Goal: Information Seeking & Learning: Learn about a topic

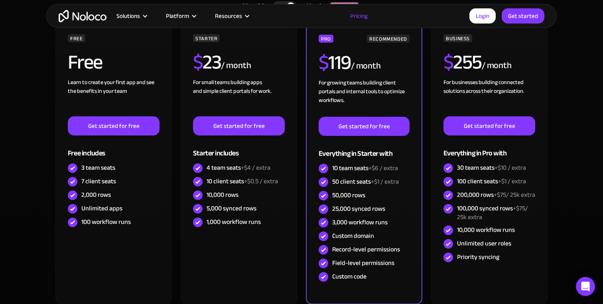
scroll to position [209, 0]
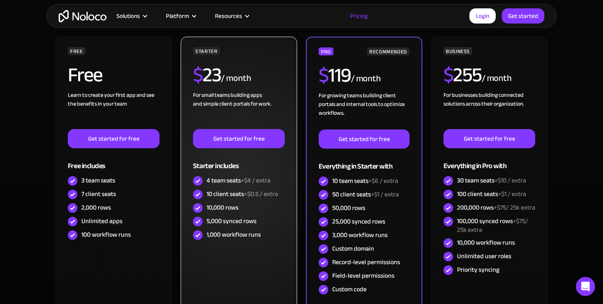
click at [218, 183] on div "4 team seats +$4 / extra" at bounding box center [239, 180] width 64 height 9
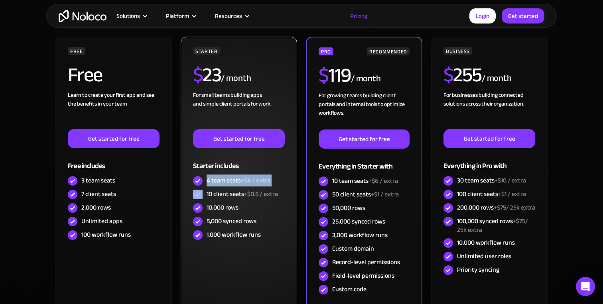
click at [218, 183] on div "4 team seats +$4 / extra" at bounding box center [239, 180] width 64 height 9
click at [220, 192] on div "10 client seats +$0.5 / extra" at bounding box center [242, 194] width 71 height 9
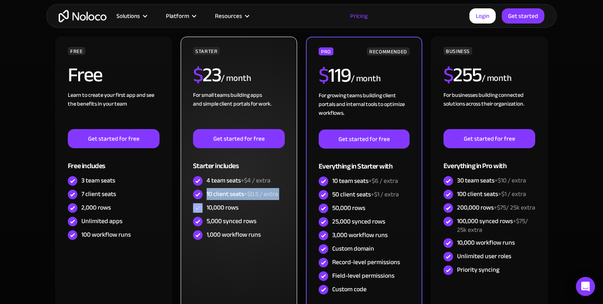
click at [225, 193] on div "10 client seats +$0.5 / extra" at bounding box center [242, 194] width 71 height 9
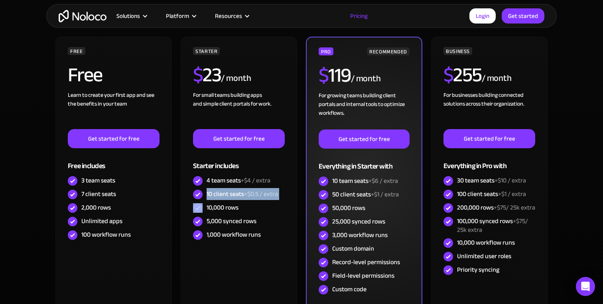
click at [346, 199] on div "50 client seats +$1 / extra" at bounding box center [365, 194] width 67 height 9
click at [363, 197] on div "50 client seats +$1 / extra" at bounding box center [365, 194] width 67 height 9
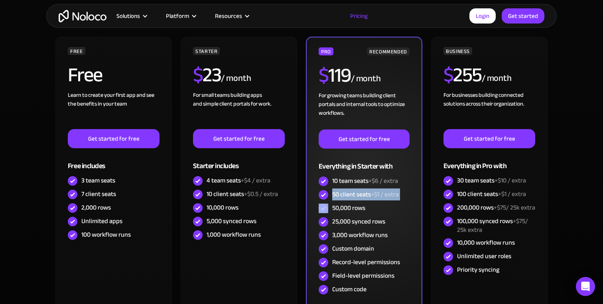
click at [363, 197] on div "50 client seats +$1 / extra" at bounding box center [365, 194] width 67 height 9
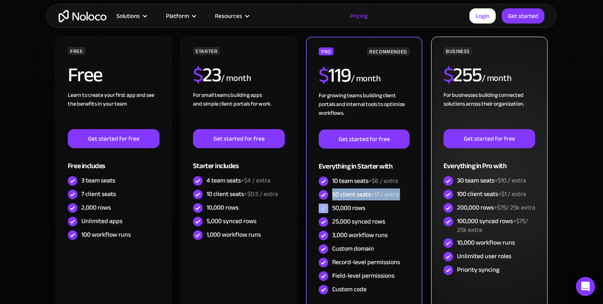
click at [505, 189] on span "+$1 / extra" at bounding box center [512, 194] width 28 height 12
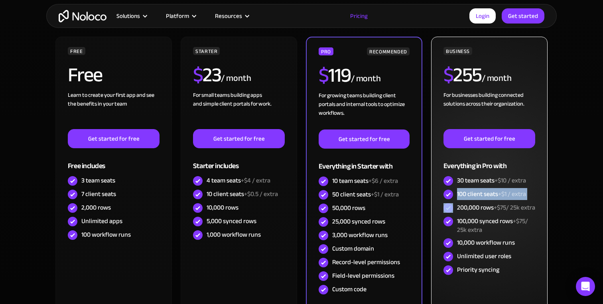
click at [518, 176] on span "+$10 / extra" at bounding box center [511, 181] width 32 height 12
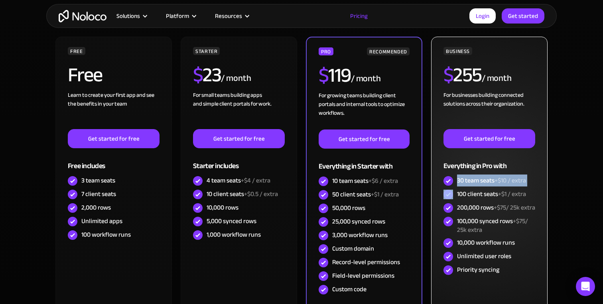
click at [514, 178] on span "+$10 / extra" at bounding box center [511, 181] width 32 height 12
click at [525, 178] on span "+$10 / extra" at bounding box center [511, 181] width 32 height 12
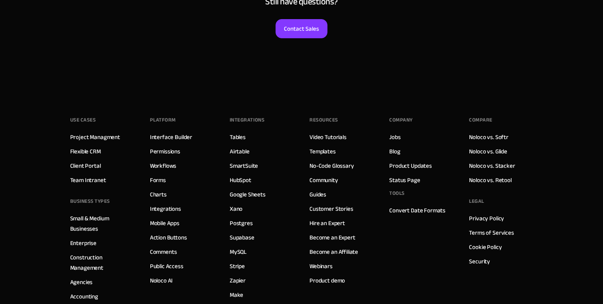
scroll to position [4159, 0]
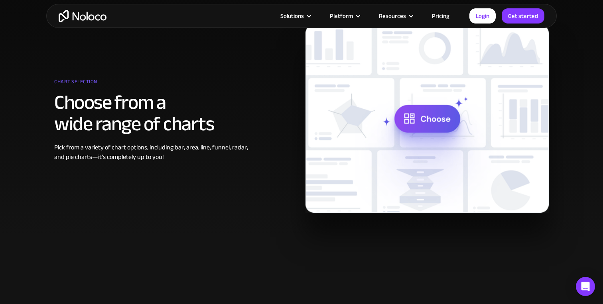
scroll to position [346, 0]
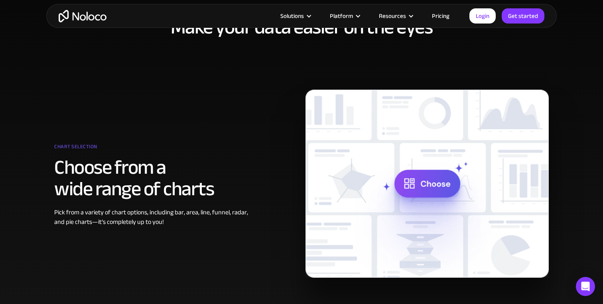
click at [434, 180] on img at bounding box center [427, 184] width 243 height 188
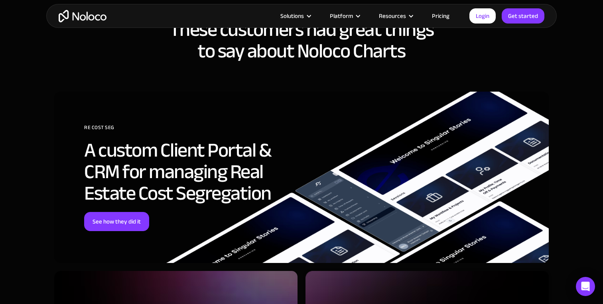
scroll to position [1894, 0]
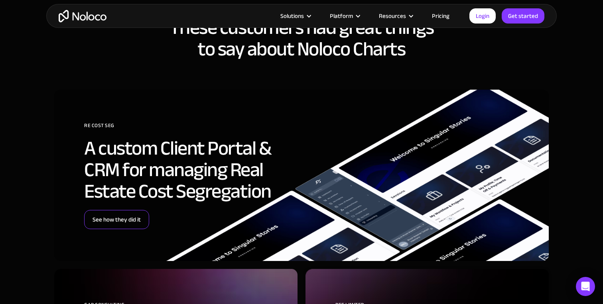
click at [137, 218] on link "See how they did it" at bounding box center [116, 219] width 65 height 19
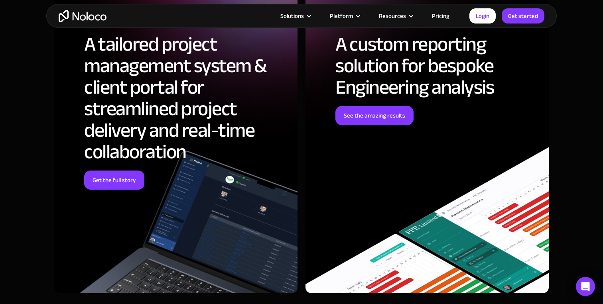
scroll to position [2162, 0]
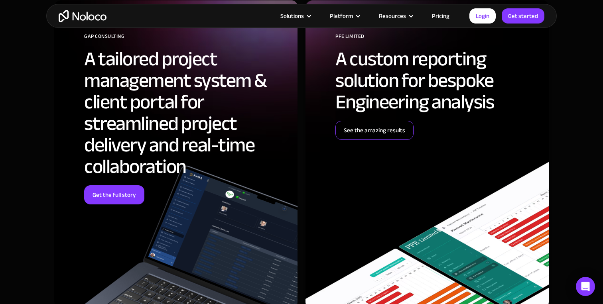
click at [401, 130] on link "See the amazing results" at bounding box center [374, 130] width 78 height 19
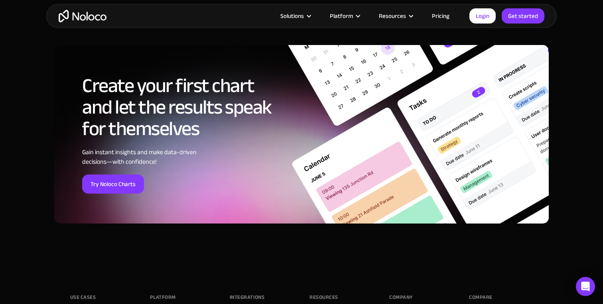
scroll to position [2532, 0]
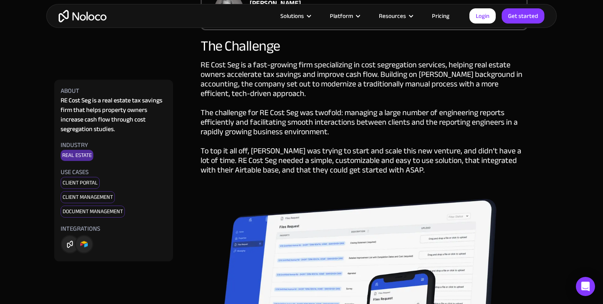
scroll to position [481, 0]
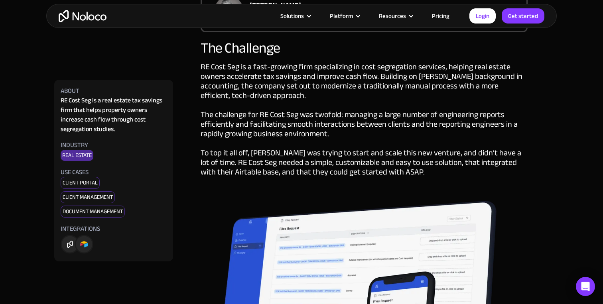
click at [388, 87] on div "RE Cost Seg is a fast-growing firm specializing in cost segregation services, h…" at bounding box center [364, 129] width 327 height 135
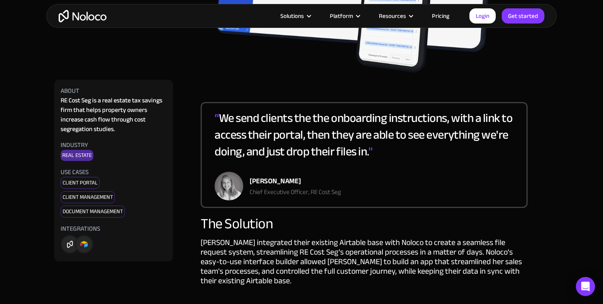
scroll to position [840, 0]
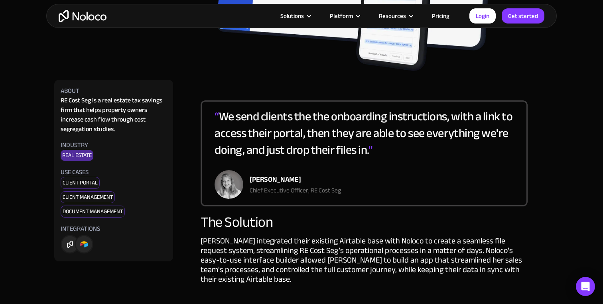
click at [481, 109] on div "“ We send clients the the onboarding instructions, with a link to access their …" at bounding box center [364, 139] width 299 height 62
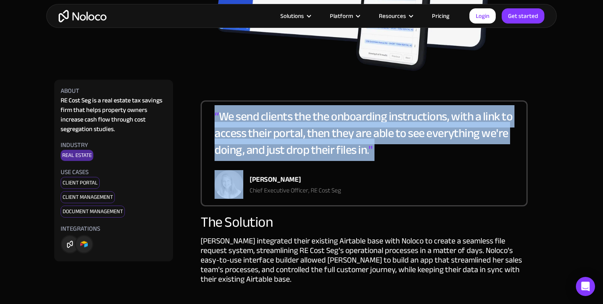
click at [481, 109] on div "“ We send clients the the onboarding instructions, with a link to access their …" at bounding box center [364, 139] width 299 height 62
click at [480, 120] on div "“ We send clients the the onboarding instructions, with a link to access their …" at bounding box center [364, 139] width 299 height 62
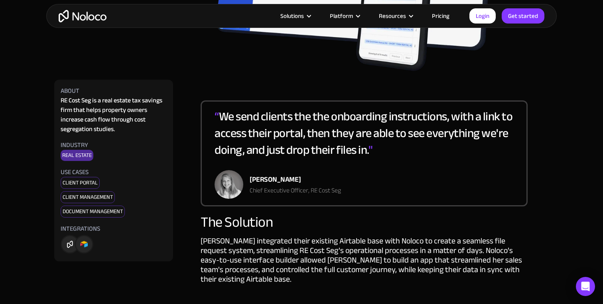
click at [480, 120] on div "“ We send clients the the onboarding instructions, with a link to access their …" at bounding box center [364, 139] width 299 height 62
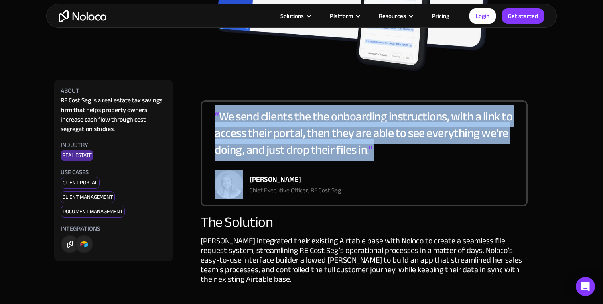
click at [480, 120] on div "“ We send clients the the onboarding instructions, with a link to access their …" at bounding box center [364, 139] width 299 height 62
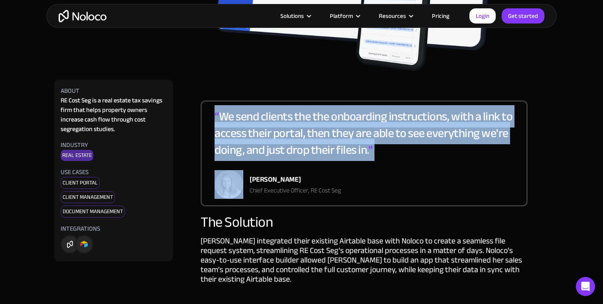
click at [480, 120] on div "“ We send clients the the onboarding instructions, with a link to access their …" at bounding box center [364, 139] width 299 height 62
click at [482, 123] on div "“ We send clients the the onboarding instructions, with a link to access their …" at bounding box center [364, 139] width 299 height 62
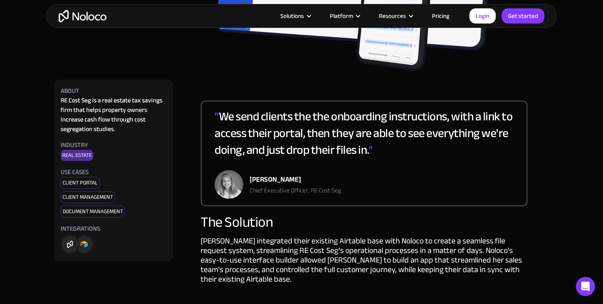
click at [482, 123] on div "“ We send clients the the onboarding instructions, with a link to access their …" at bounding box center [364, 139] width 299 height 62
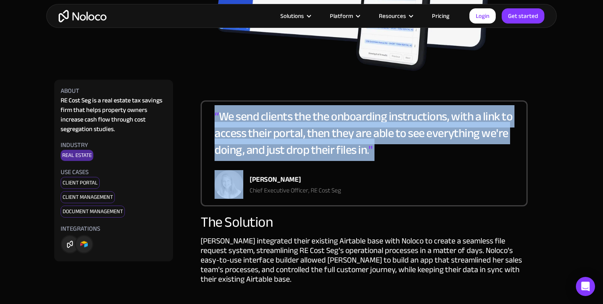
click at [494, 131] on div "“ We send clients the the onboarding instructions, with a link to access their …" at bounding box center [364, 139] width 299 height 62
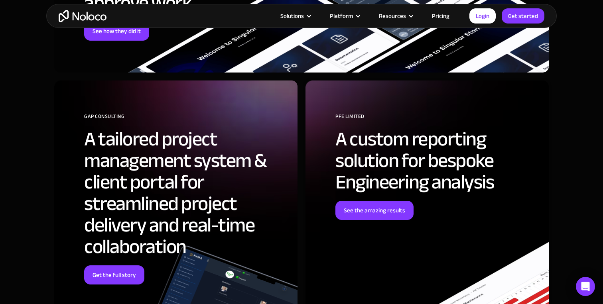
scroll to position [2275, 0]
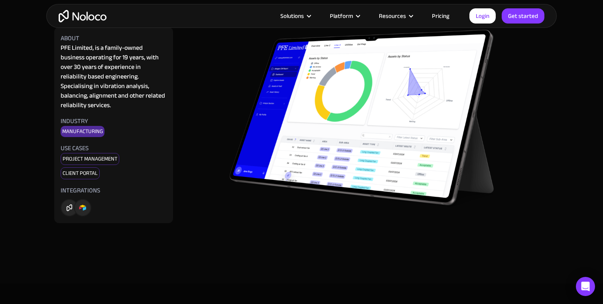
scroll to position [2201, 0]
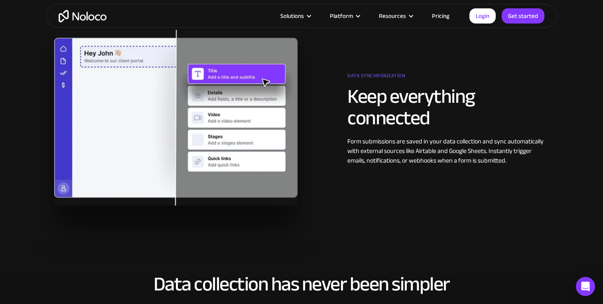
scroll to position [1508, 0]
click at [439, 141] on div "Form submissions are saved in your data collection and sync automatically with …" at bounding box center [447, 151] width 201 height 29
click at [440, 99] on h2 "Keep everything connected" at bounding box center [447, 107] width 201 height 43
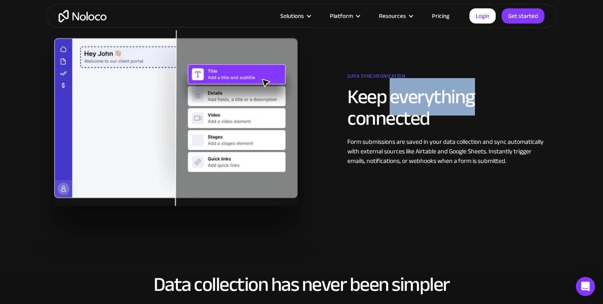
click at [440, 99] on h2 "Keep everything connected" at bounding box center [447, 107] width 201 height 43
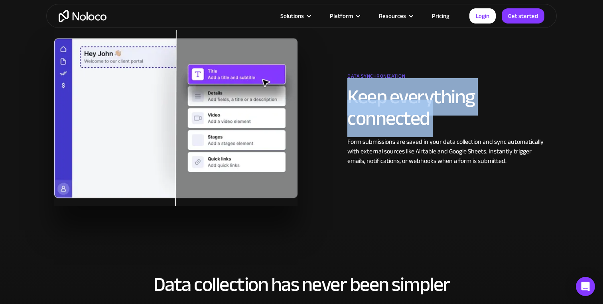
click at [447, 107] on h2 "Keep everything connected" at bounding box center [447, 107] width 201 height 43
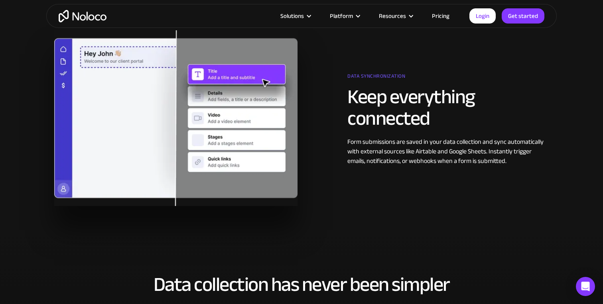
click at [447, 107] on h2 "Keep everything connected" at bounding box center [447, 107] width 201 height 43
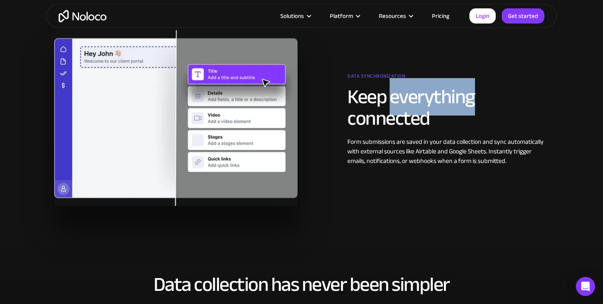
click at [447, 107] on h2 "Keep everything connected" at bounding box center [447, 107] width 201 height 43
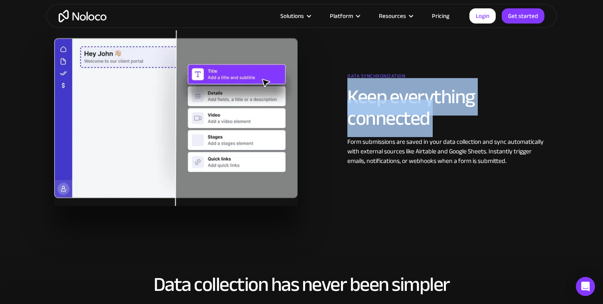
click at [447, 107] on h2 "Keep everything connected" at bounding box center [447, 107] width 201 height 43
click at [455, 95] on h2 "Keep everything connected" at bounding box center [447, 107] width 201 height 43
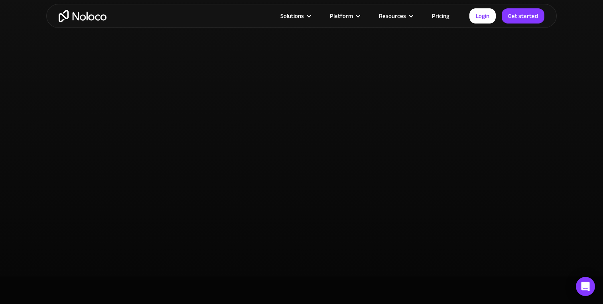
scroll to position [1783, 0]
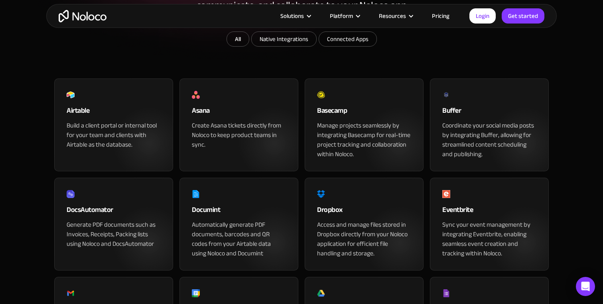
scroll to position [20, 0]
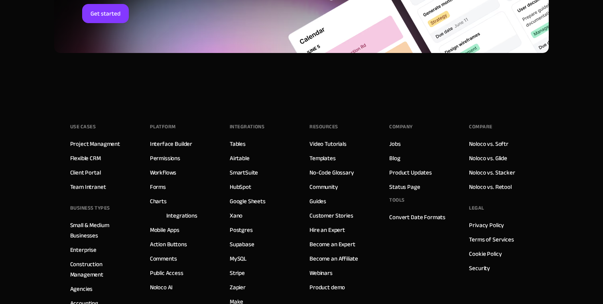
scroll to position [1513, 0]
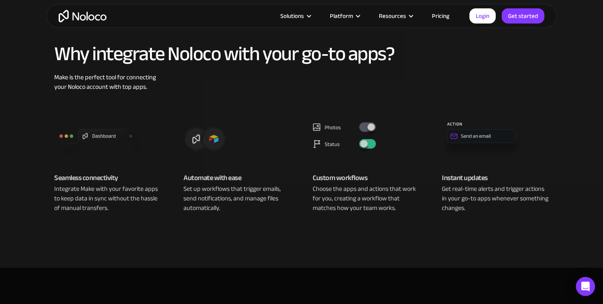
scroll to position [365, 0]
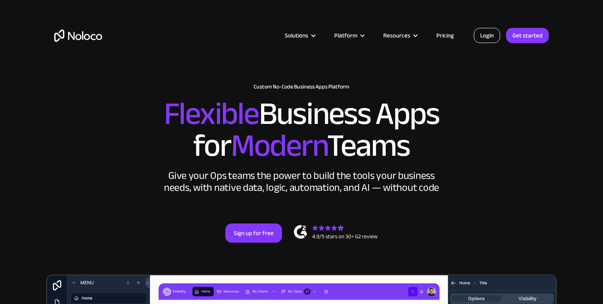
click at [484, 36] on link "Login" at bounding box center [487, 35] width 26 height 15
